Goal: Find specific page/section: Find specific page/section

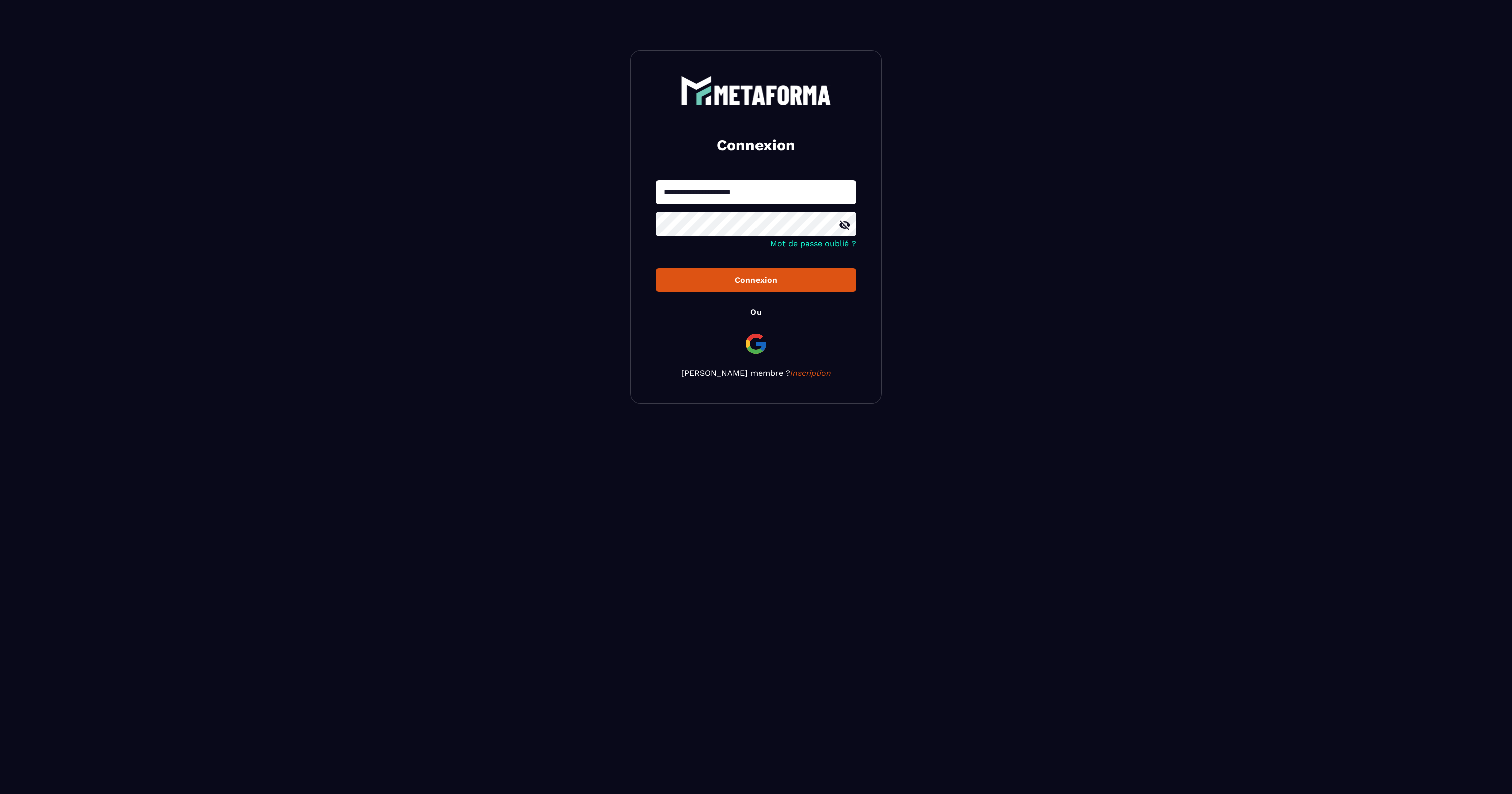
click at [755, 194] on input "**********" at bounding box center [756, 192] width 200 height 24
type input "**********"
click at [723, 278] on div "Connexion" at bounding box center [756, 280] width 184 height 10
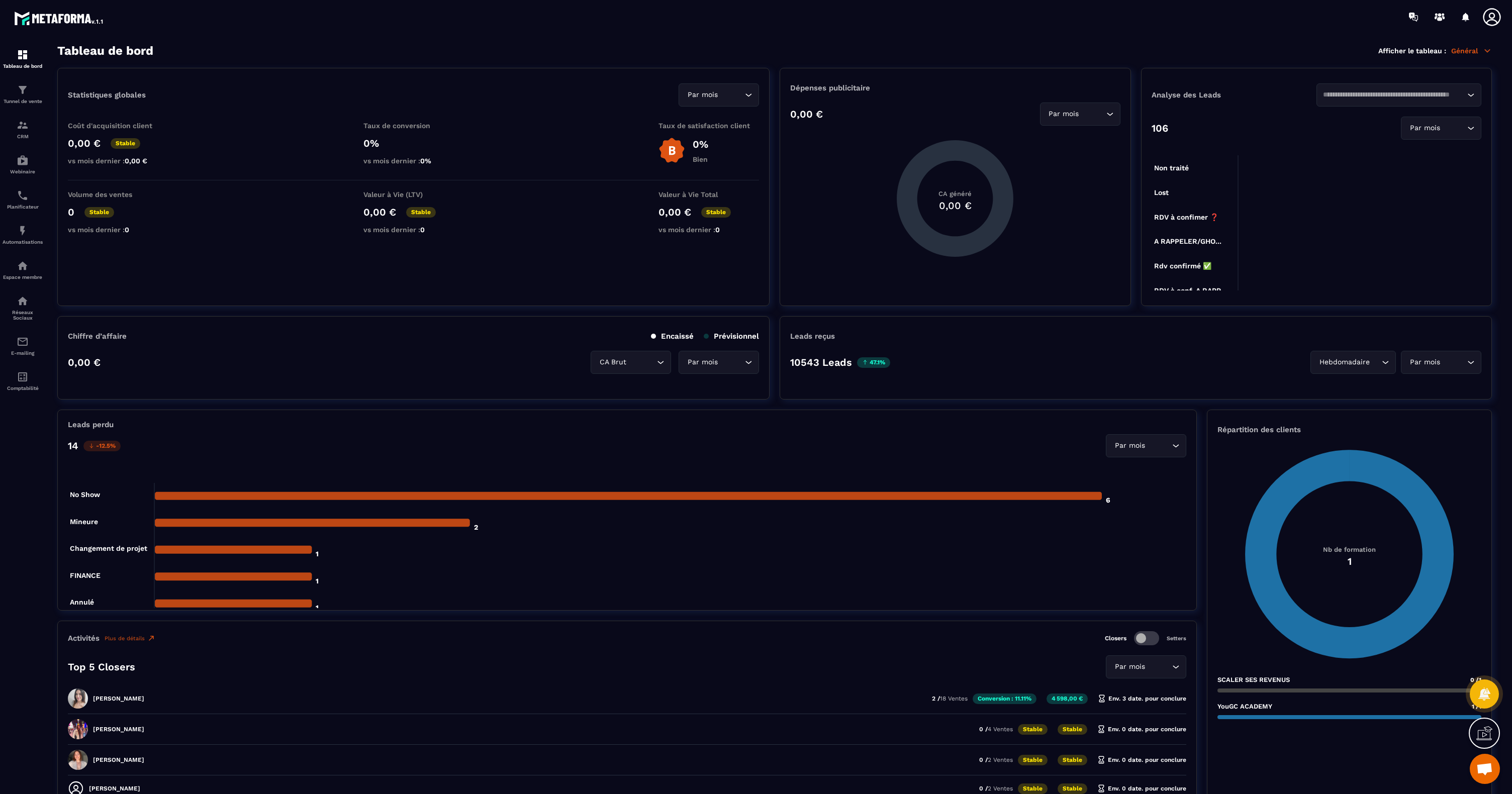
click at [1491, 26] on icon at bounding box center [1491, 17] width 20 height 20
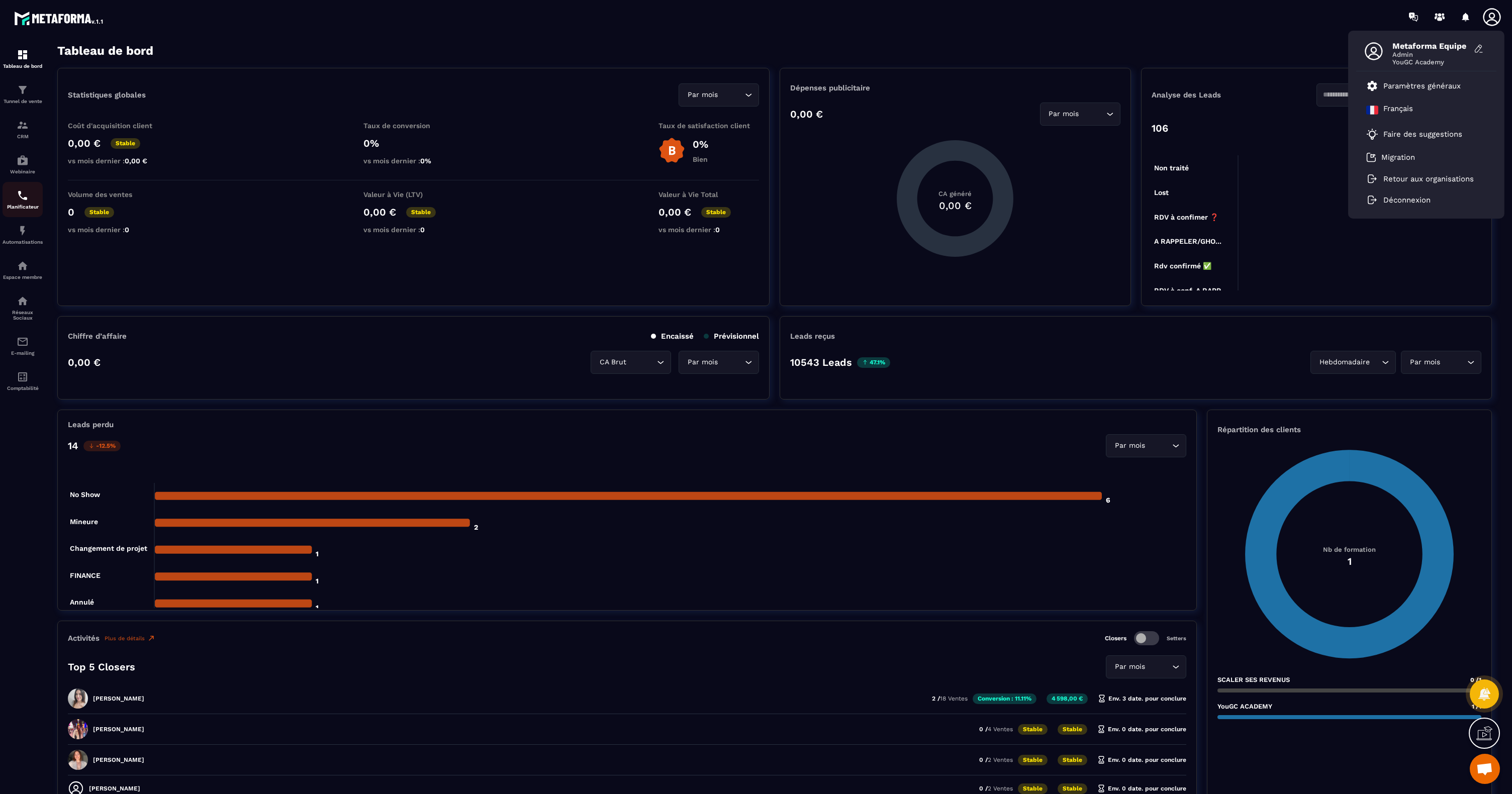
click at [22, 195] on img at bounding box center [22, 196] width 12 height 12
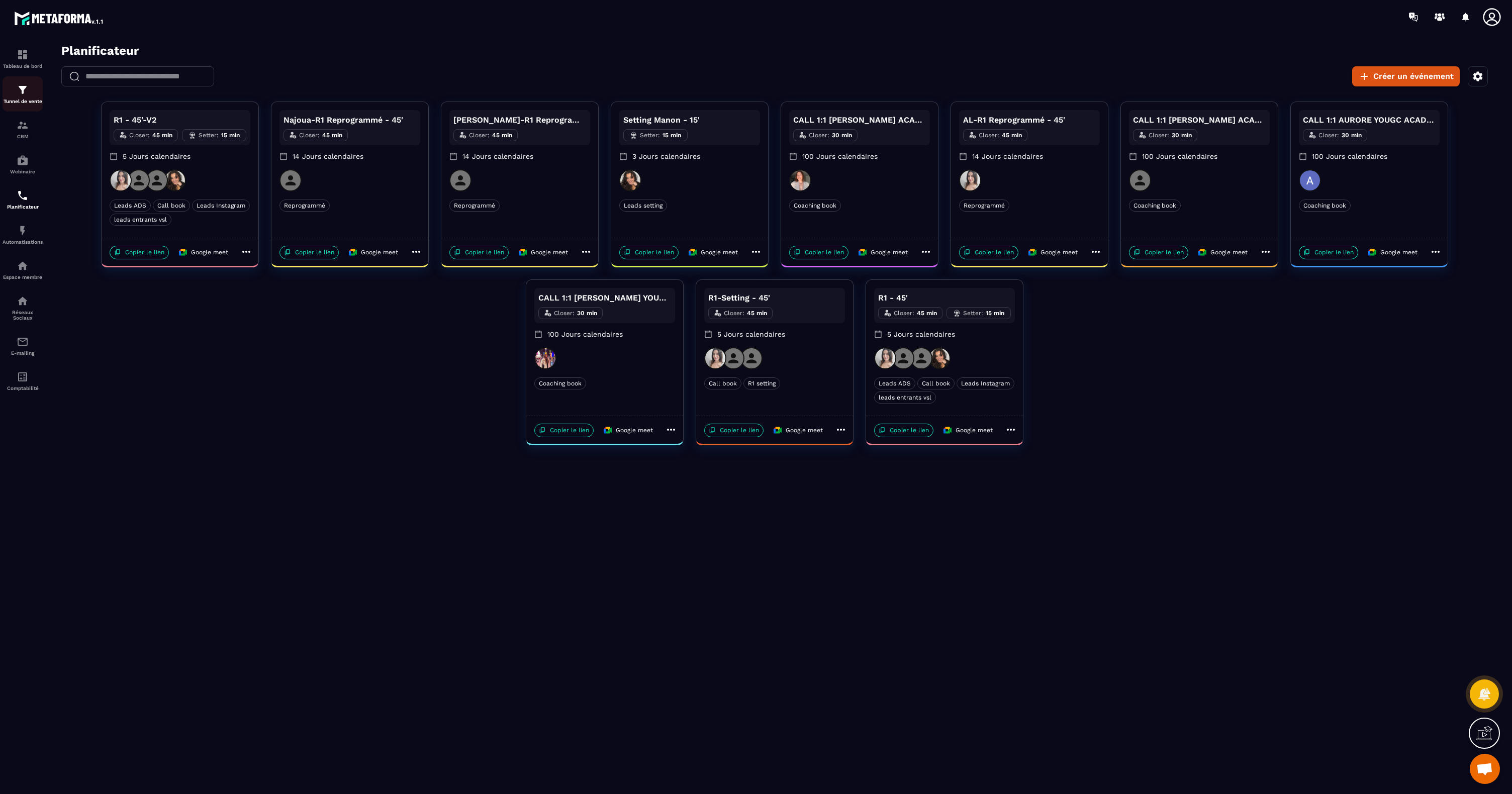
click at [22, 92] on img at bounding box center [22, 89] width 12 height 12
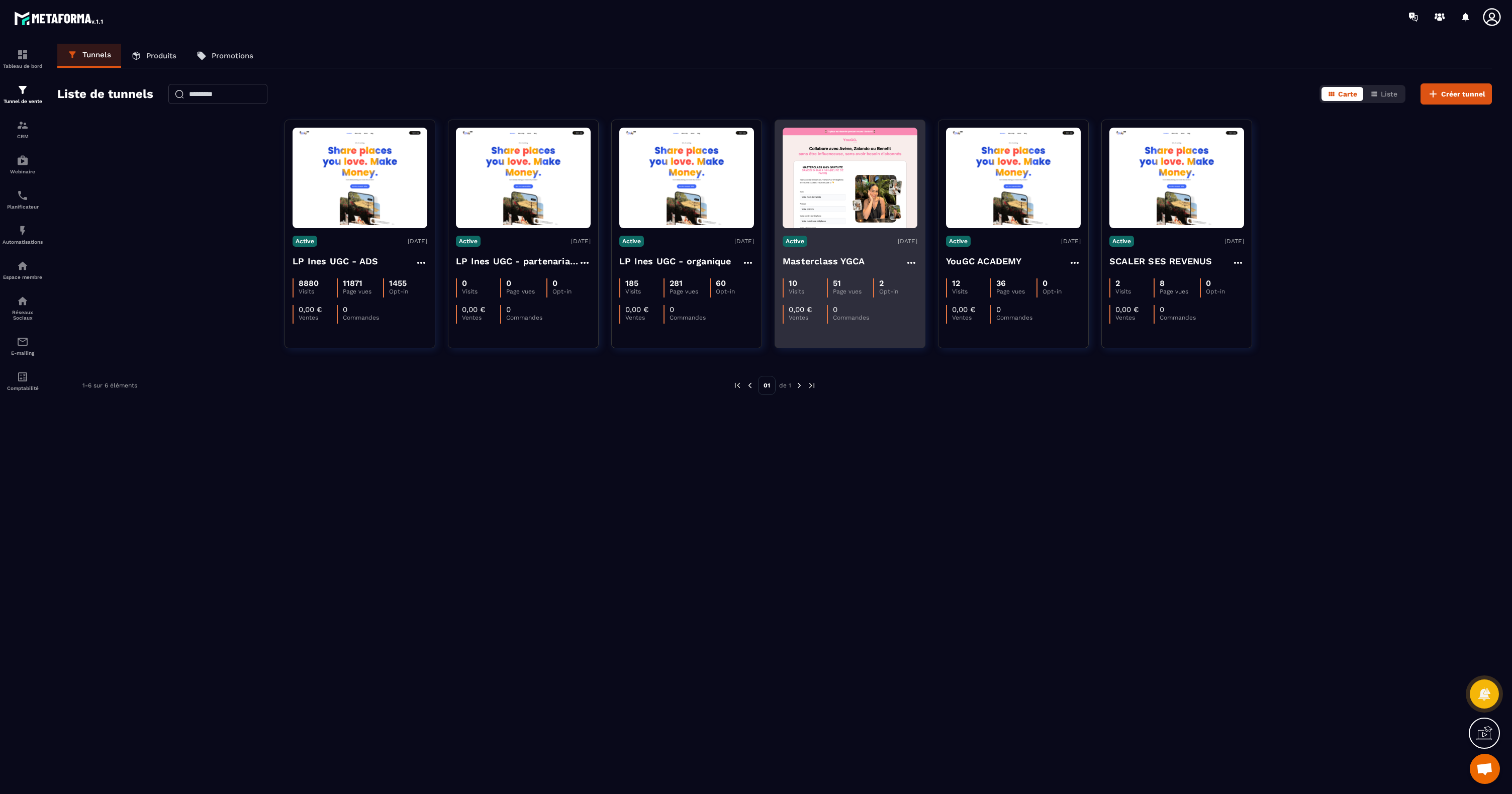
click at [843, 190] on img at bounding box center [850, 178] width 135 height 101
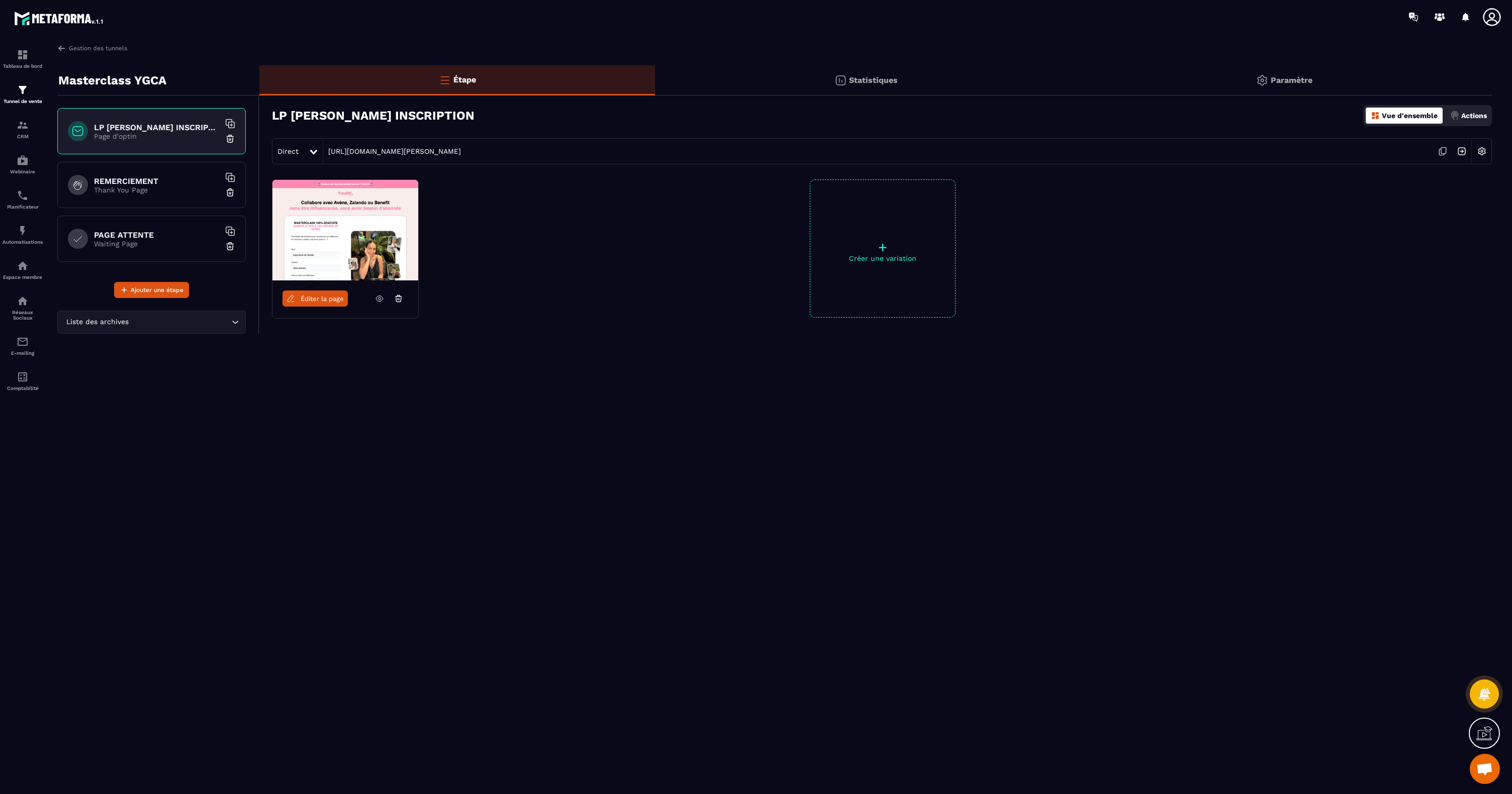
click at [120, 181] on h6 "REMERCIEMENT" at bounding box center [157, 181] width 126 height 10
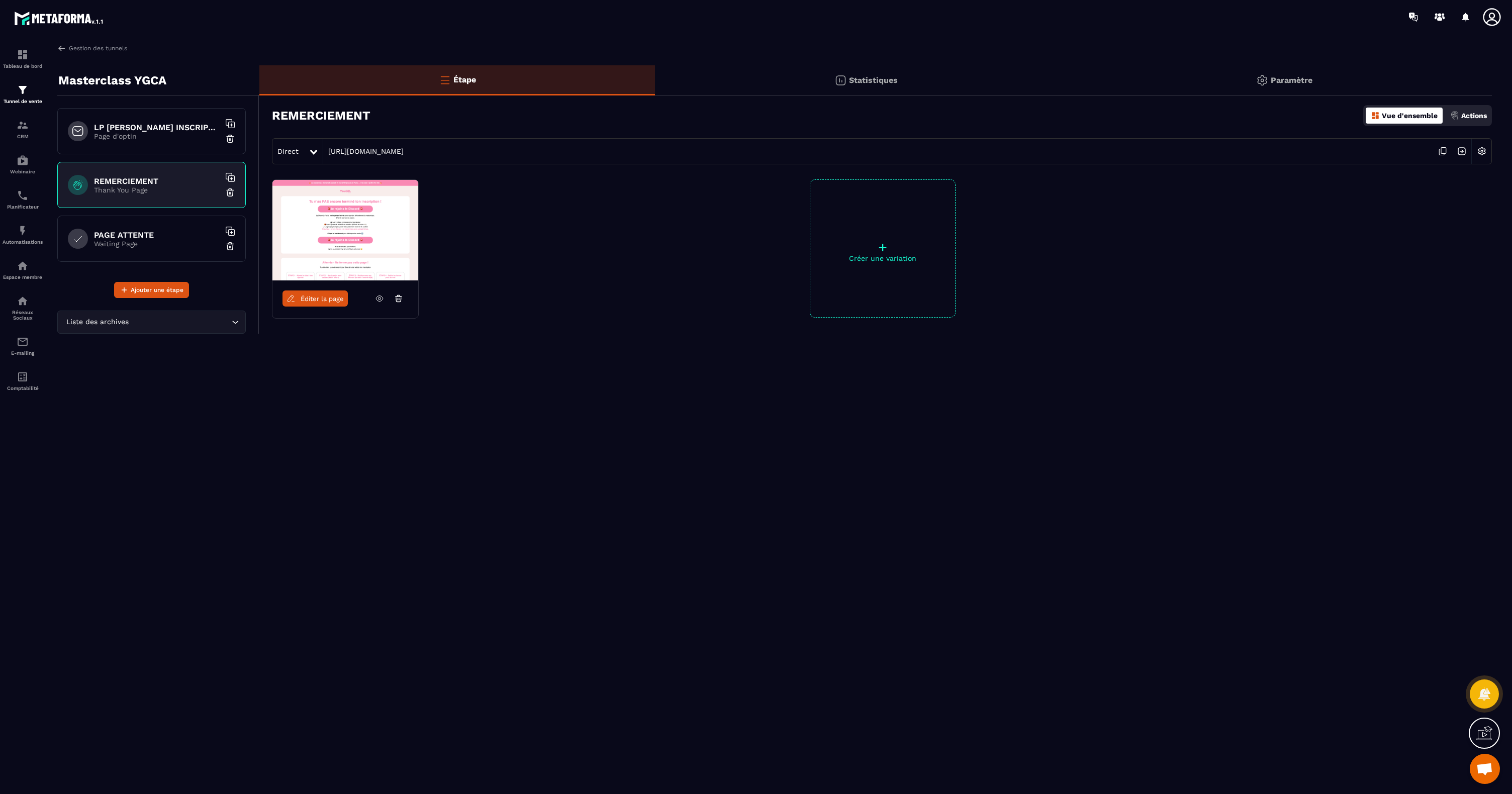
click at [131, 235] on h6 "PAGE ATTENTE" at bounding box center [157, 235] width 126 height 10
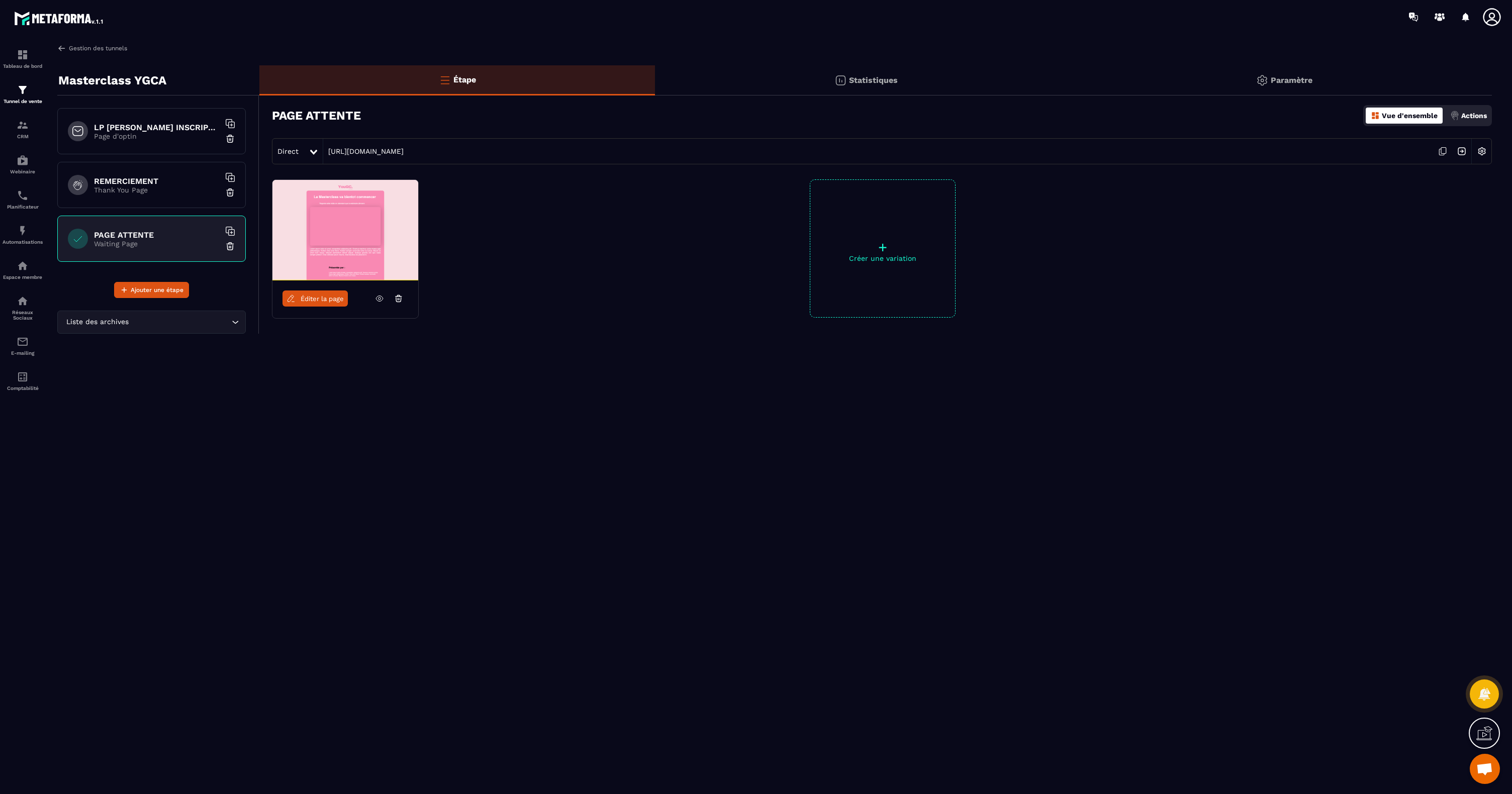
click at [65, 46] on img at bounding box center [61, 48] width 9 height 9
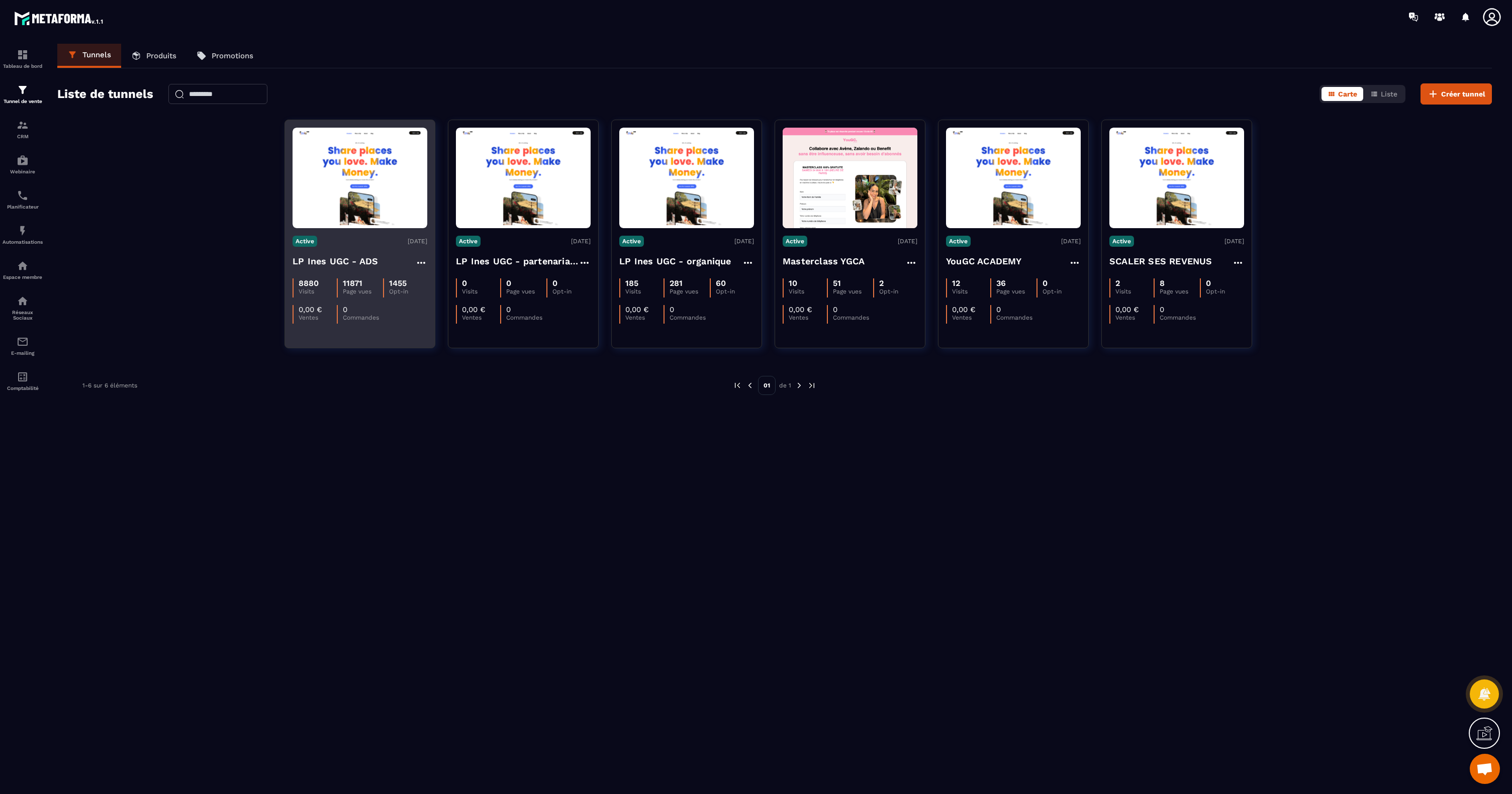
click at [349, 183] on img at bounding box center [360, 178] width 135 height 95
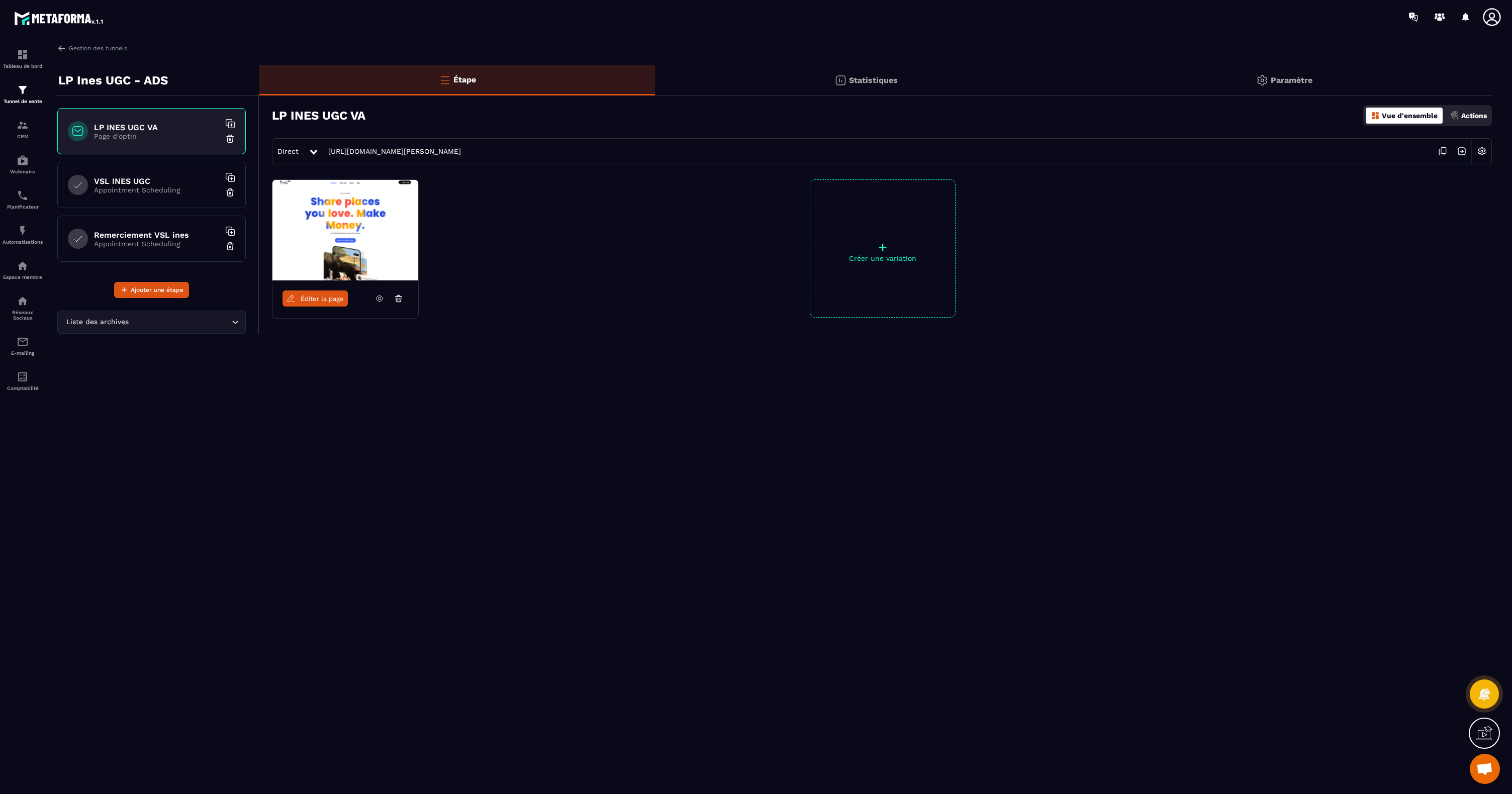
click at [132, 180] on h6 "VSL INES UGC" at bounding box center [157, 181] width 126 height 10
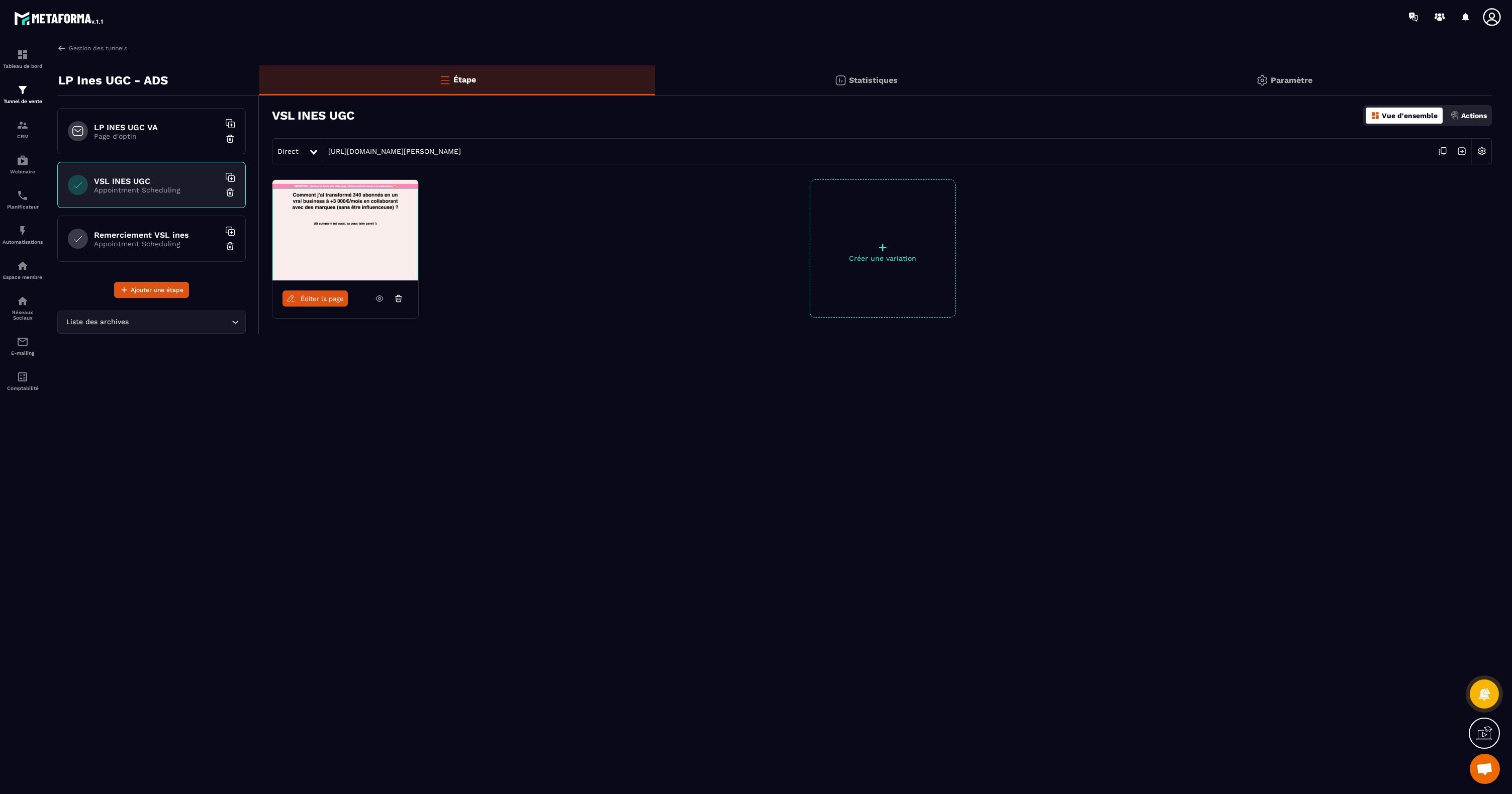
click at [1439, 155] on icon at bounding box center [1442, 152] width 5 height 6
click at [1494, 19] on icon at bounding box center [1491, 17] width 20 height 20
